Goal: Task Accomplishment & Management: Use online tool/utility

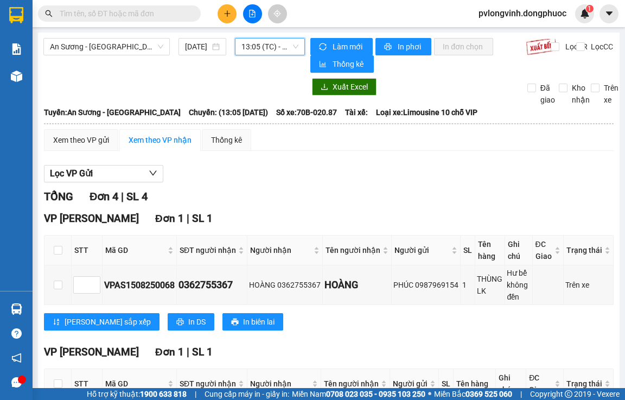
click at [270, 43] on span "13:05 (TC) - 70B-020.87" at bounding box center [269, 47] width 57 height 16
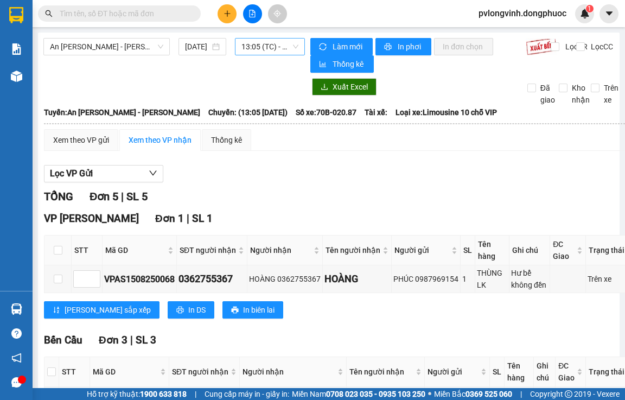
click at [251, 51] on span "13:05 (TC) - 70B-020.87" at bounding box center [269, 47] width 57 height 16
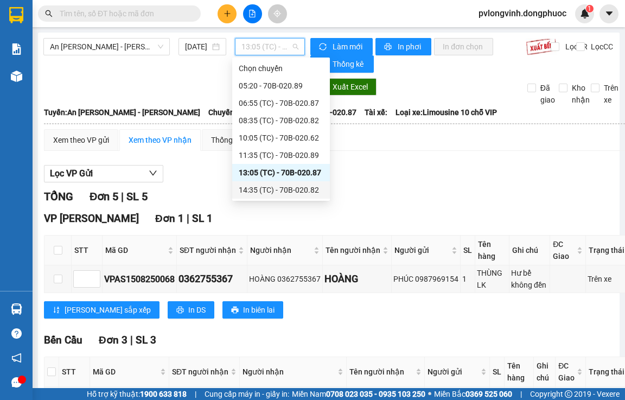
click at [300, 191] on div "14:35 (TC) - 70B-020.82" at bounding box center [281, 190] width 85 height 12
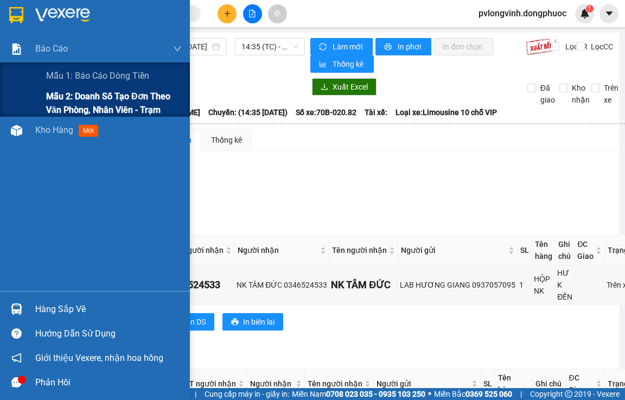
click at [67, 98] on span "Mẫu 2: Doanh số tạo đơn theo Văn phòng, nhân viên - Trạm" at bounding box center [114, 102] width 136 height 27
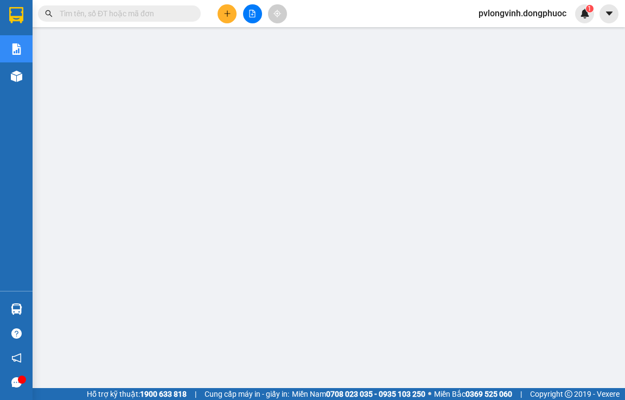
click at [252, 14] on icon "file-add" at bounding box center [252, 14] width 8 height 8
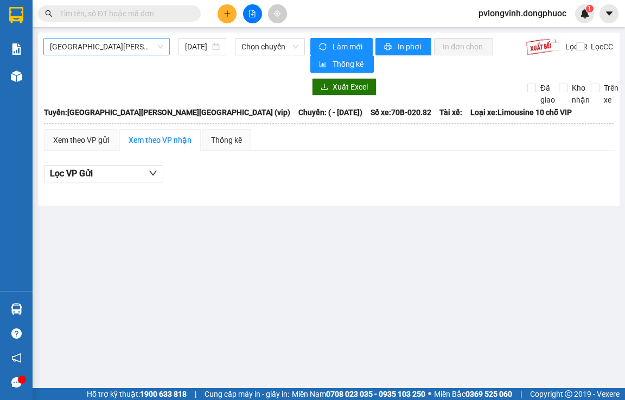
click at [63, 52] on span "[GEOGRAPHIC_DATA][PERSON_NAME][GEOGRAPHIC_DATA] (vip)" at bounding box center [106, 47] width 113 height 16
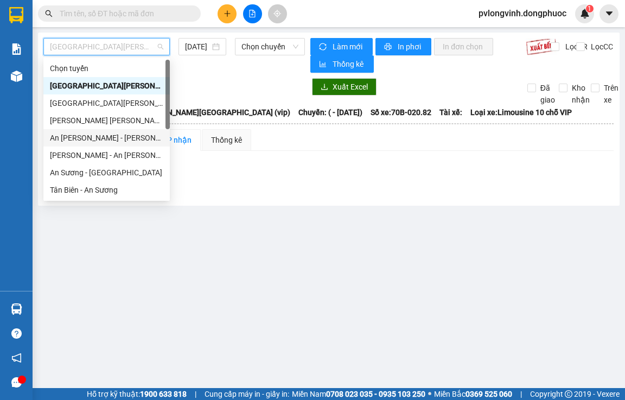
drag, startPoint x: 66, startPoint y: 138, endPoint x: 66, endPoint y: 131, distance: 6.5
click at [66, 131] on div "An [PERSON_NAME] - [PERSON_NAME]" at bounding box center [106, 137] width 126 height 17
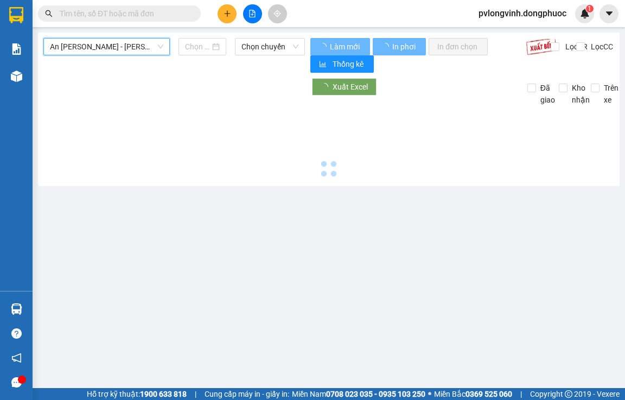
type input "[DATE]"
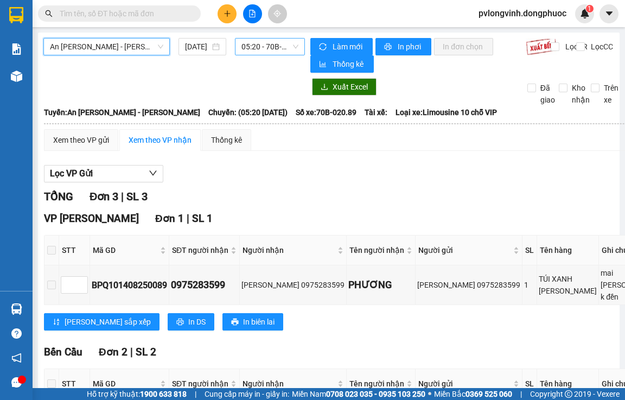
click at [247, 44] on span "05:20 - 70B-020.89" at bounding box center [269, 47] width 57 height 16
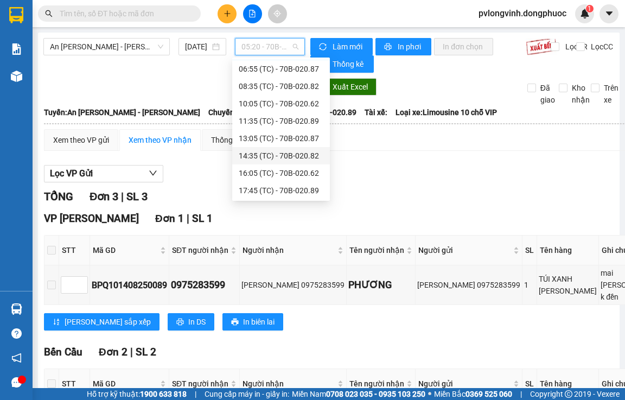
scroll to position [52, 0]
click at [299, 132] on div "14:35 (TC) - 70B-020.82" at bounding box center [281, 138] width 85 height 12
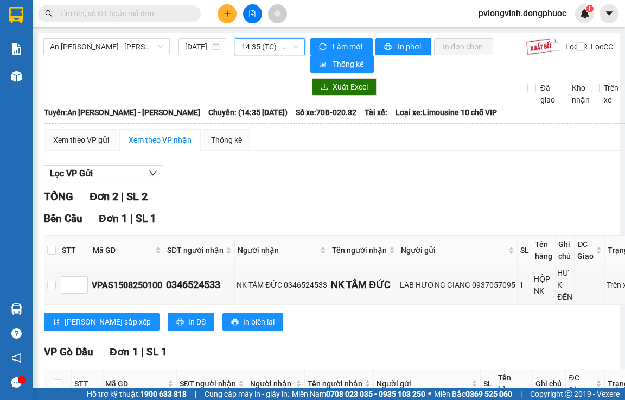
click at [256, 52] on span "14:35 (TC) - 70B-020.82" at bounding box center [269, 47] width 57 height 16
drag, startPoint x: 251, startPoint y: 19, endPoint x: 238, endPoint y: 21, distance: 13.7
click at [249, 18] on button at bounding box center [252, 13] width 19 height 19
click at [73, 98] on div "Xuất Excel Đã giao Kho nhận Trên xe" at bounding box center [328, 92] width 570 height 28
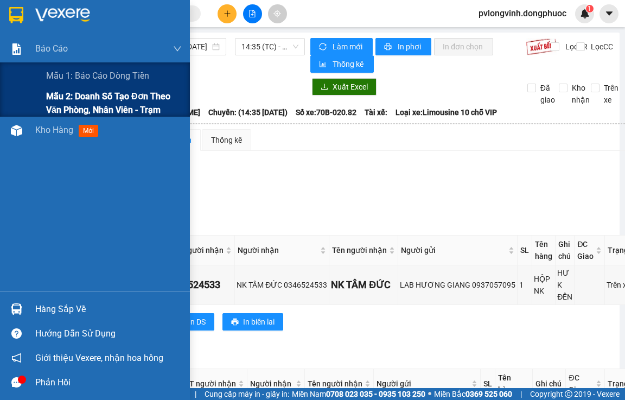
drag, startPoint x: 69, startPoint y: 96, endPoint x: 106, endPoint y: 99, distance: 37.0
click at [71, 97] on span "Mẫu 2: Doanh số tạo đơn theo Văn phòng, nhân viên - Trạm" at bounding box center [114, 102] width 136 height 27
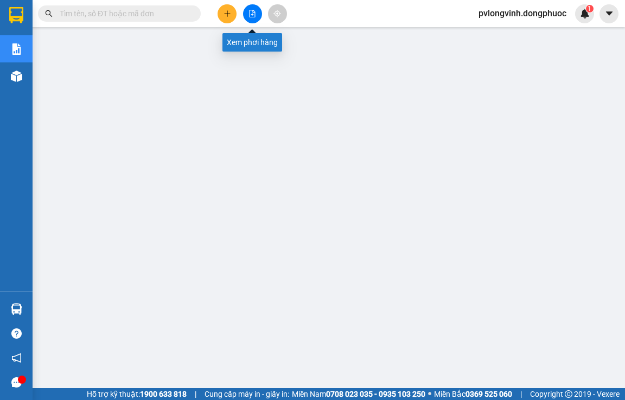
drag, startPoint x: 249, startPoint y: 14, endPoint x: 83, endPoint y: 32, distance: 167.0
click at [249, 14] on icon "file-add" at bounding box center [252, 14] width 8 height 8
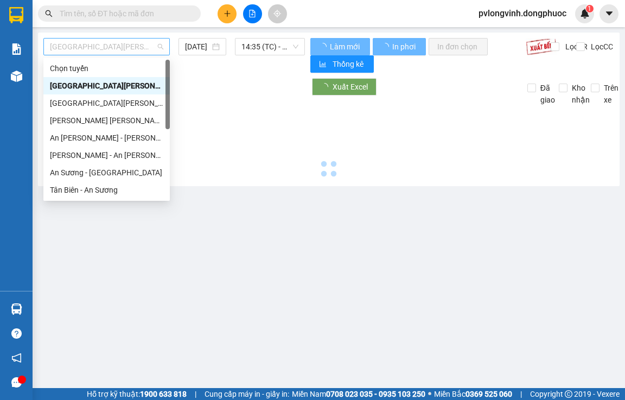
click at [57, 42] on span "[GEOGRAPHIC_DATA][PERSON_NAME][GEOGRAPHIC_DATA] (vip)" at bounding box center [106, 47] width 113 height 16
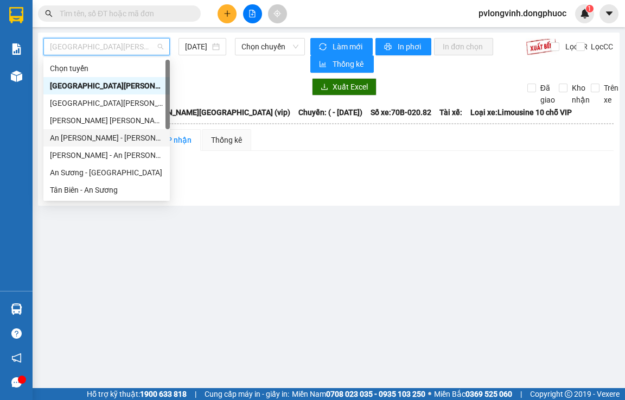
click at [78, 136] on div "An [PERSON_NAME] - [PERSON_NAME]" at bounding box center [106, 138] width 113 height 12
type input "[DATE]"
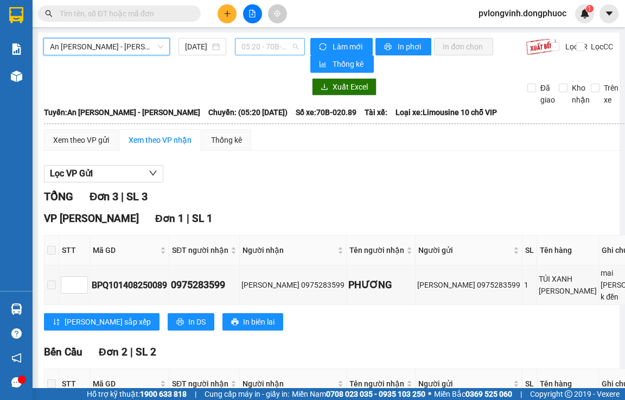
click at [260, 46] on span "05:20 - 70B-020.89" at bounding box center [269, 47] width 57 height 16
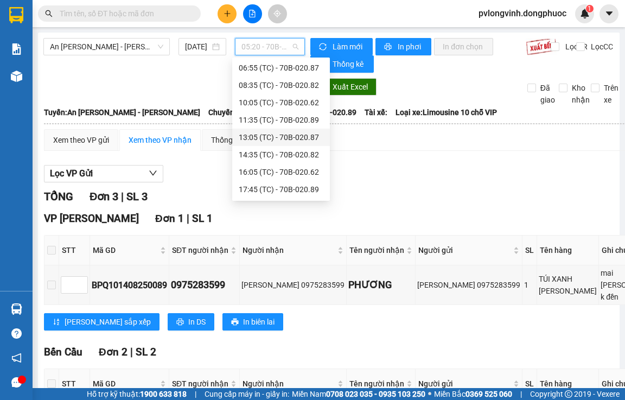
scroll to position [52, 0]
click at [289, 133] on div "14:35 (TC) - 70B-020.82" at bounding box center [281, 138] width 85 height 12
